Goal: Check status: Check status

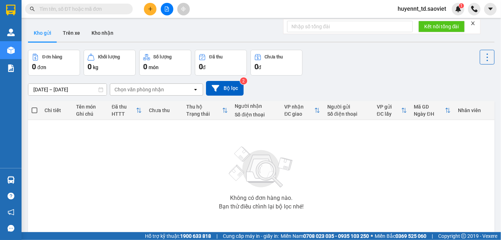
click at [90, 9] on input "text" at bounding box center [81, 9] width 85 height 8
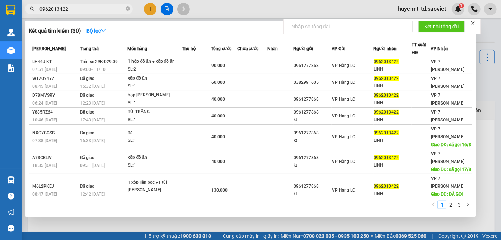
drag, startPoint x: 79, startPoint y: 11, endPoint x: 33, endPoint y: 11, distance: 45.6
click at [26, 10] on span "0962013422" at bounding box center [79, 9] width 108 height 11
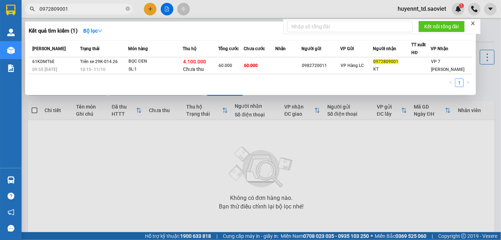
type input "0972809001"
click at [124, 8] on span "0972809001" at bounding box center [79, 9] width 108 height 11
drag, startPoint x: 127, startPoint y: 8, endPoint x: 116, endPoint y: 8, distance: 11.5
click at [126, 8] on icon "close-circle" at bounding box center [128, 8] width 4 height 4
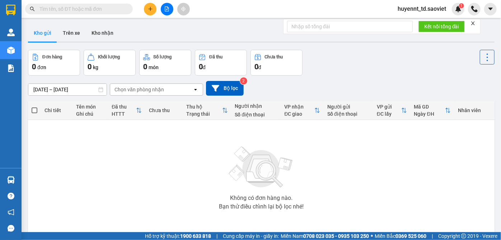
paste input "0972960848"
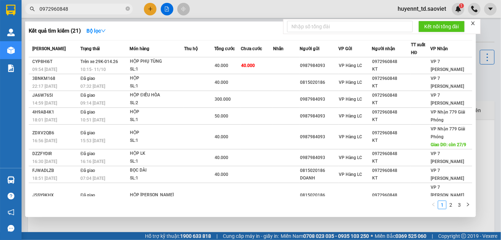
type input "0972960848"
